Goal: Find specific page/section: Find specific page/section

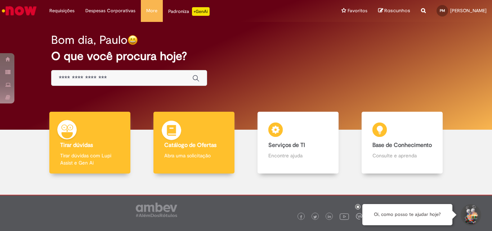
click at [176, 137] on img at bounding box center [171, 132] width 22 height 22
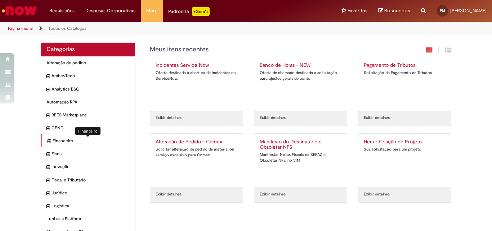
click at [53, 141] on span "Financeiro Itens" at bounding box center [91, 141] width 77 height 6
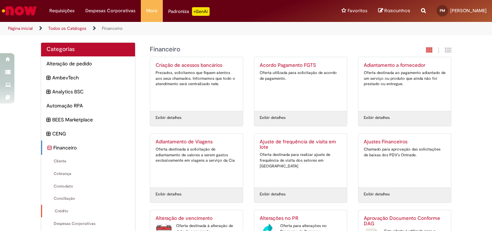
scroll to position [39, 0]
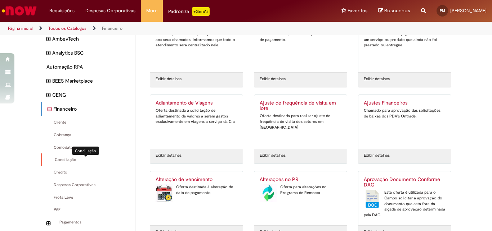
click at [63, 160] on span "Conciliação Itens" at bounding box center [88, 160] width 82 height 6
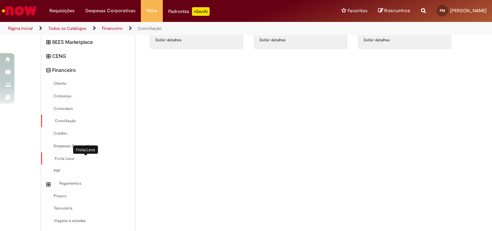
scroll to position [155, 0]
